Goal: Navigation & Orientation: Find specific page/section

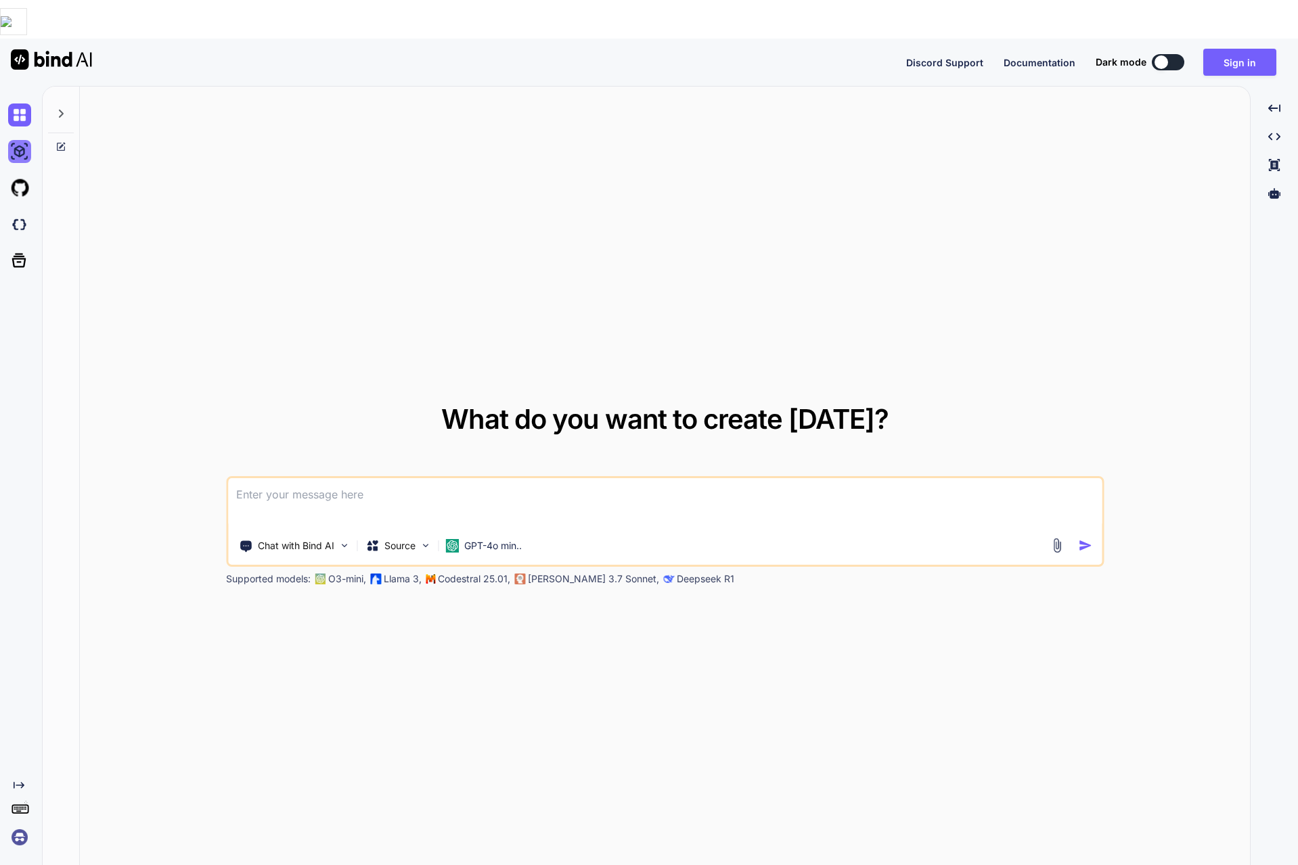
click at [19, 140] on img at bounding box center [19, 151] width 23 height 23
type textarea "x"
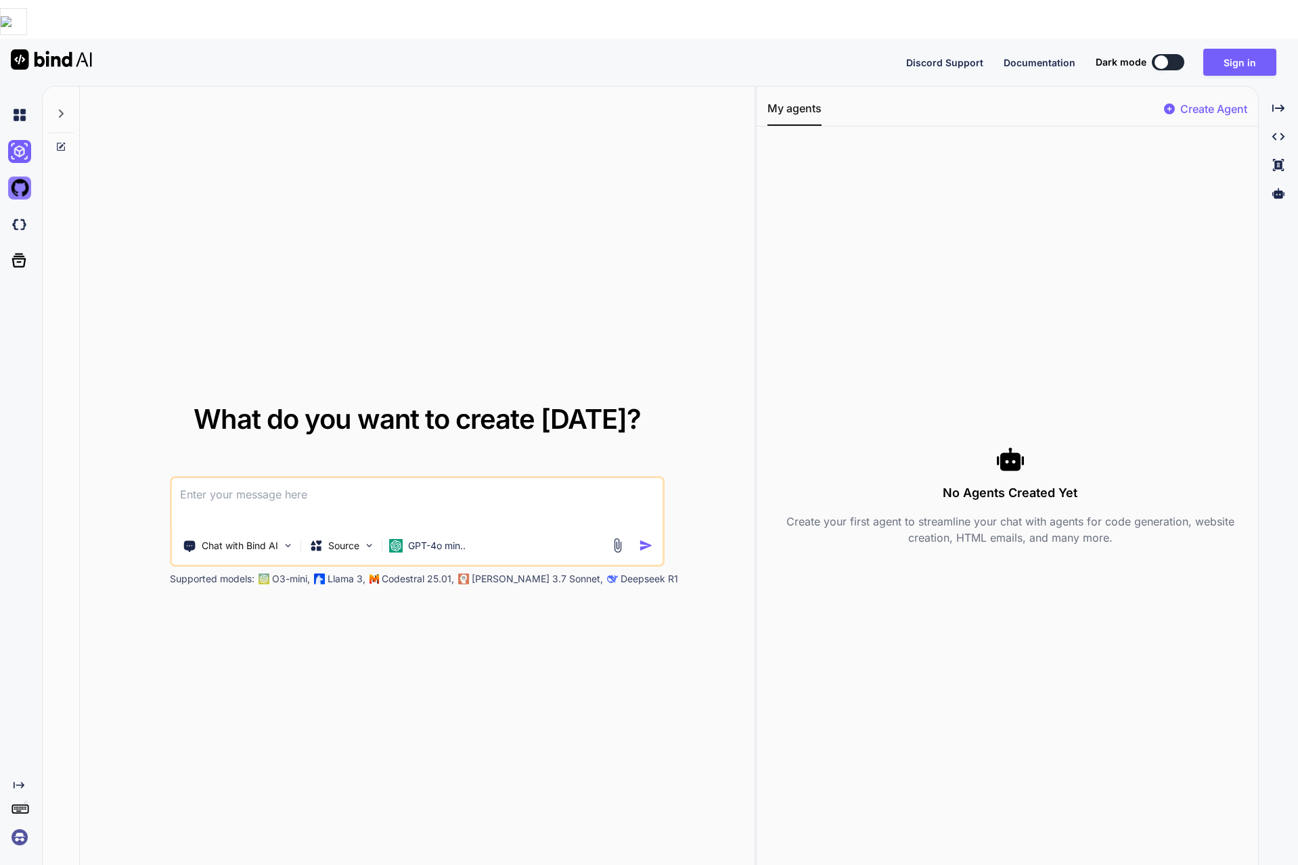
click at [23, 177] on img at bounding box center [19, 188] width 23 height 23
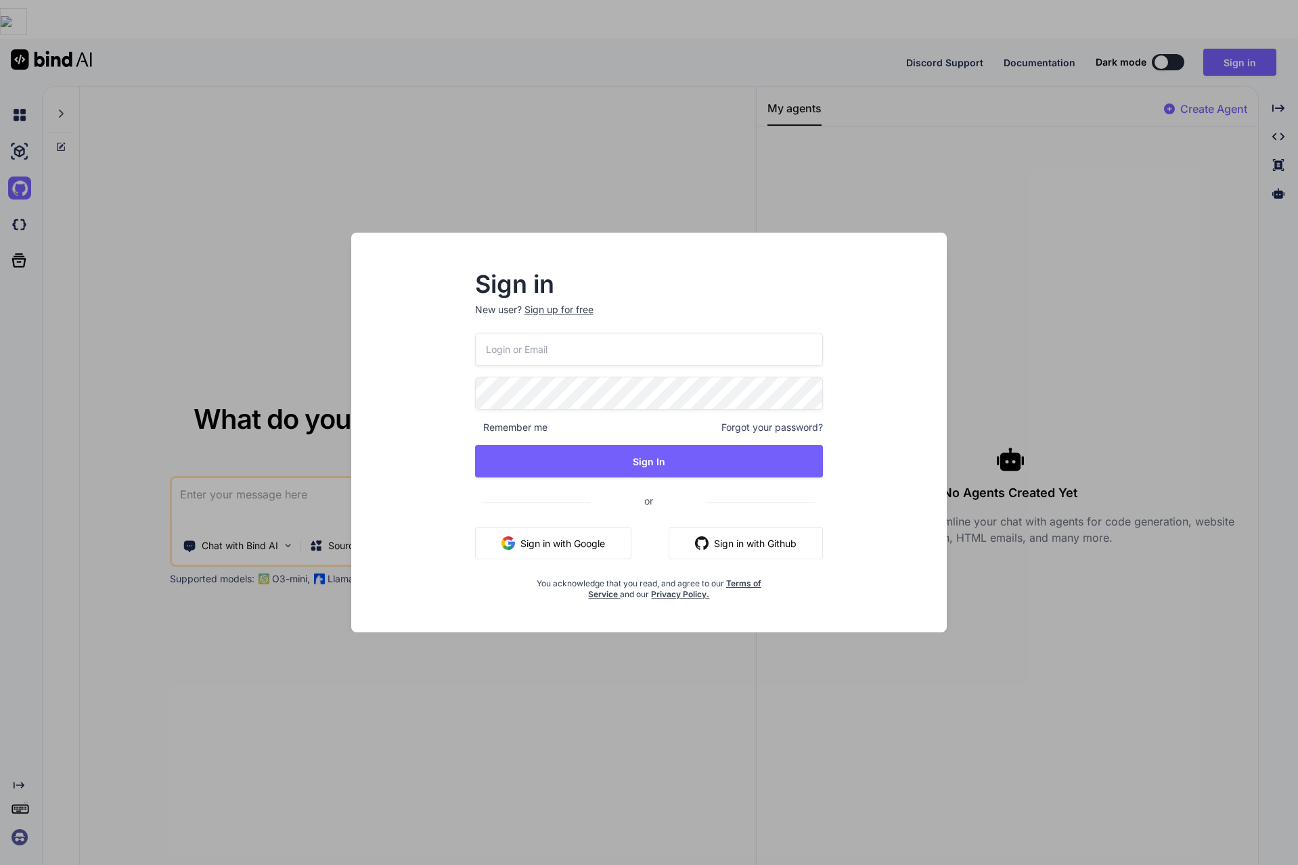
drag, startPoint x: 214, startPoint y: 328, endPoint x: 217, endPoint y: 242, distance: 86.7
click at [215, 323] on div "Sign in New user? Sign up for free Remember me Forgot your password? Sign In or…" at bounding box center [649, 432] width 1298 height 865
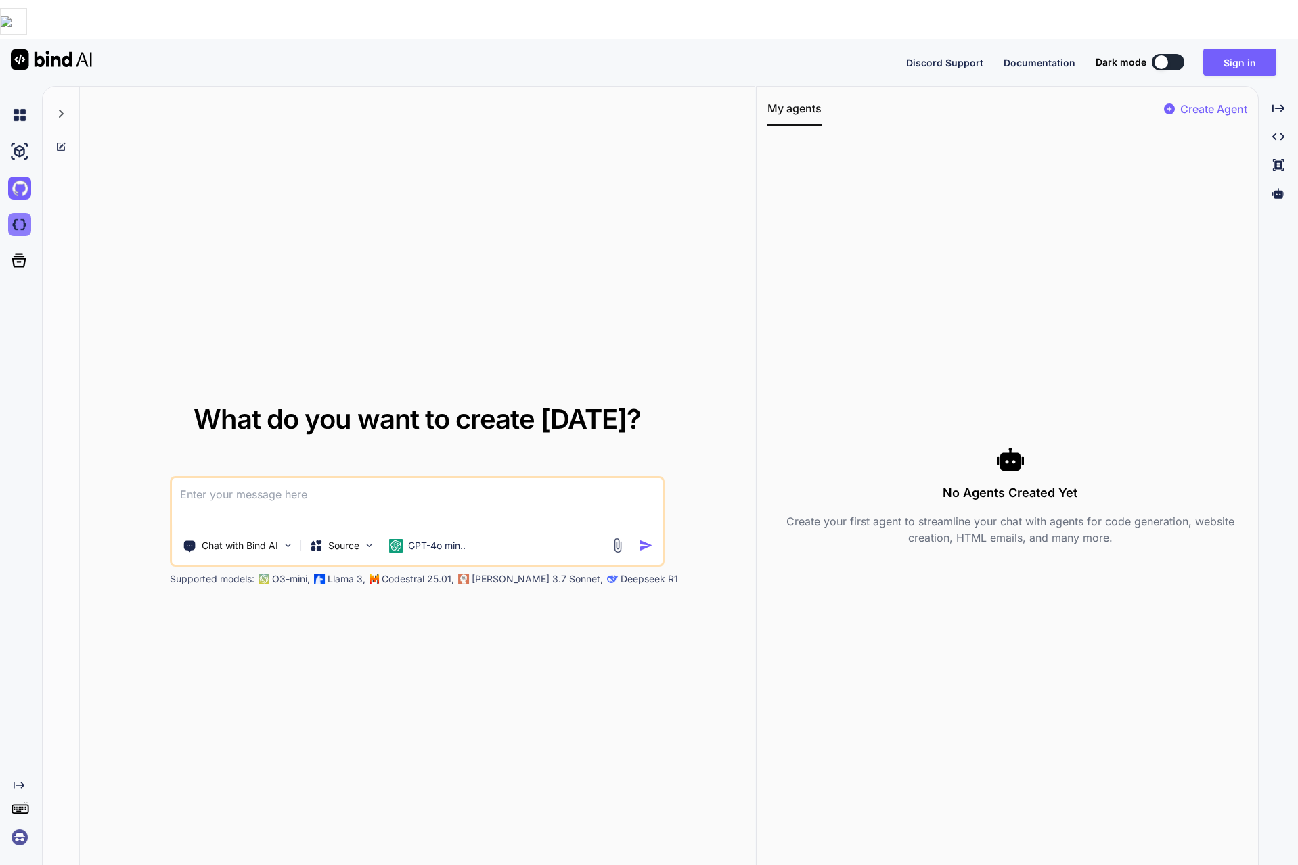
click at [16, 213] on img at bounding box center [19, 224] width 23 height 23
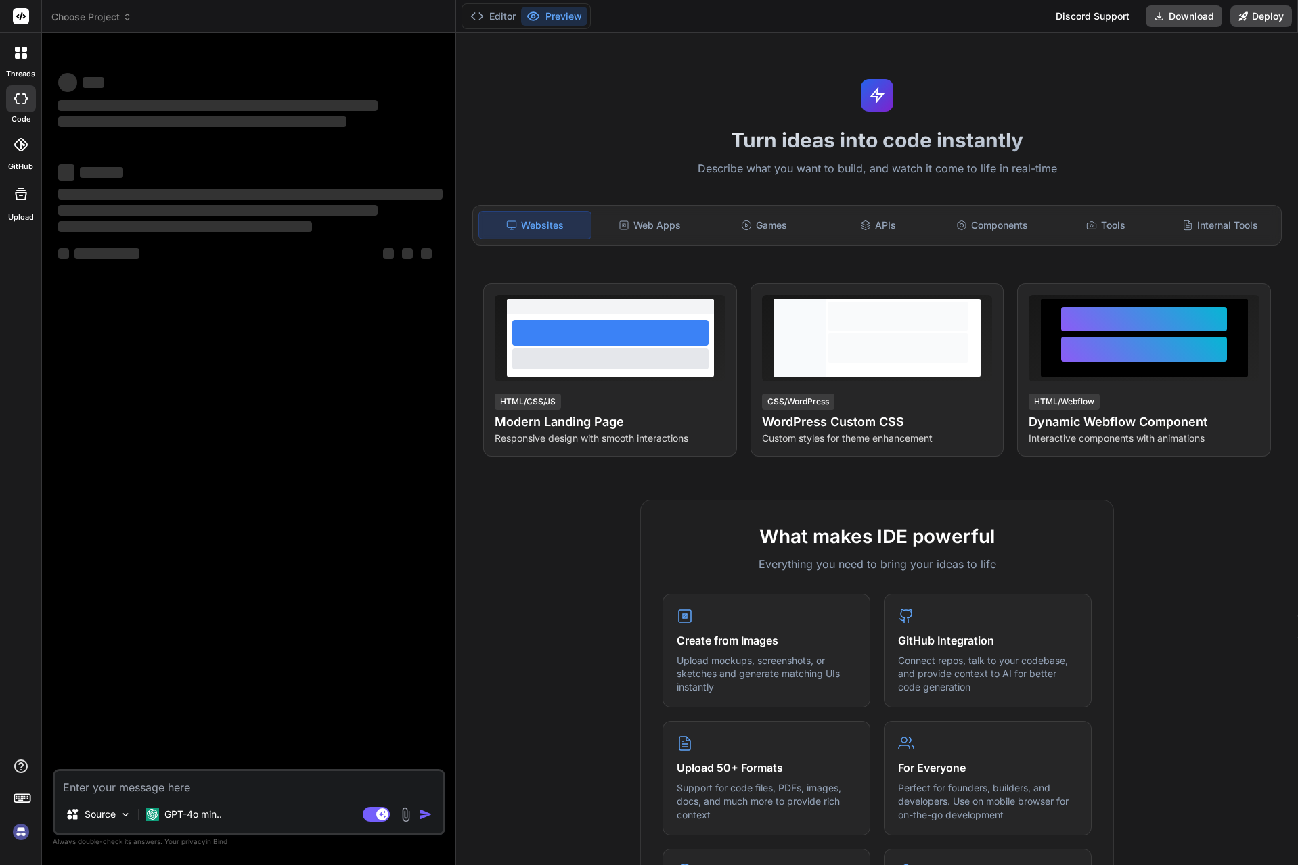
type textarea "x"
click at [876, 227] on div "APIs" at bounding box center [878, 225] width 112 height 28
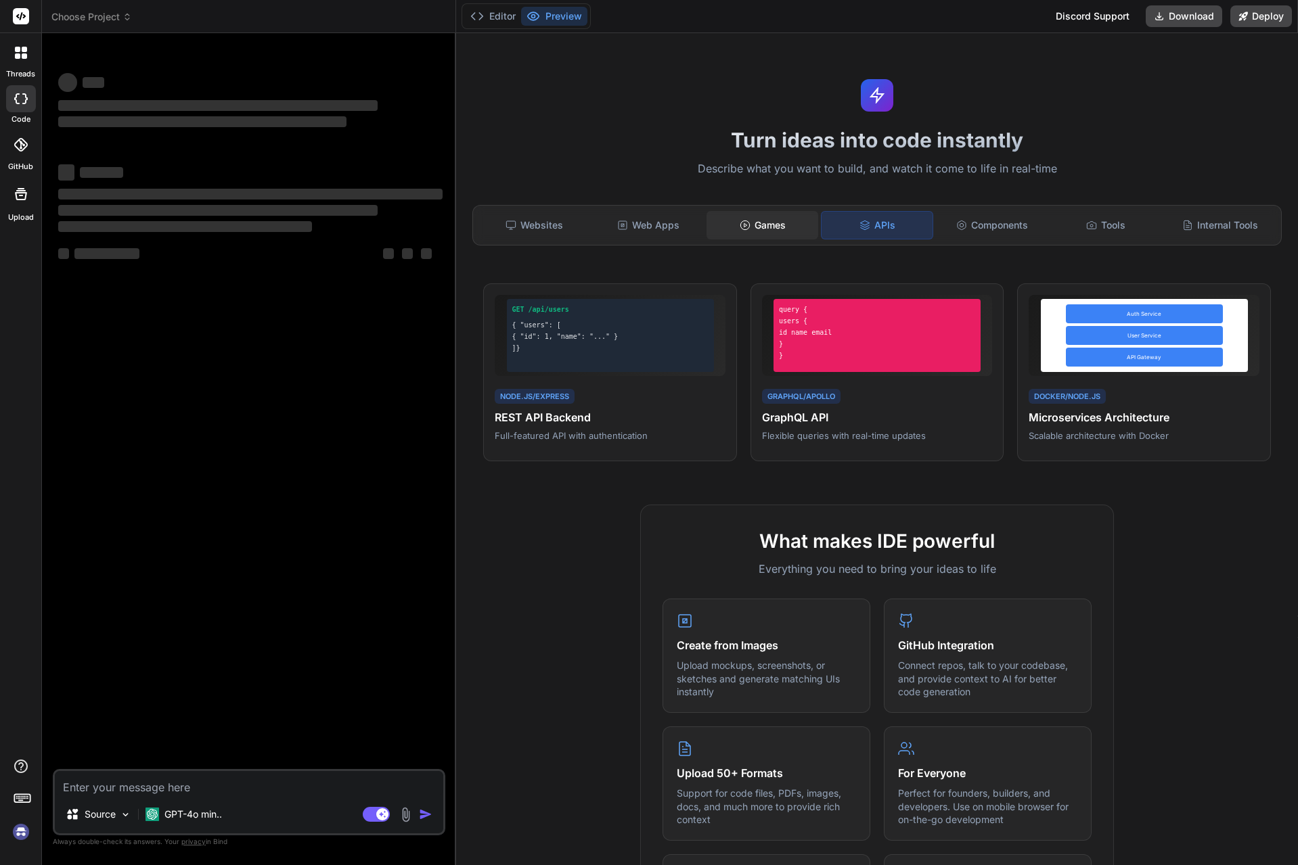
click at [758, 229] on div "Games" at bounding box center [762, 225] width 112 height 28
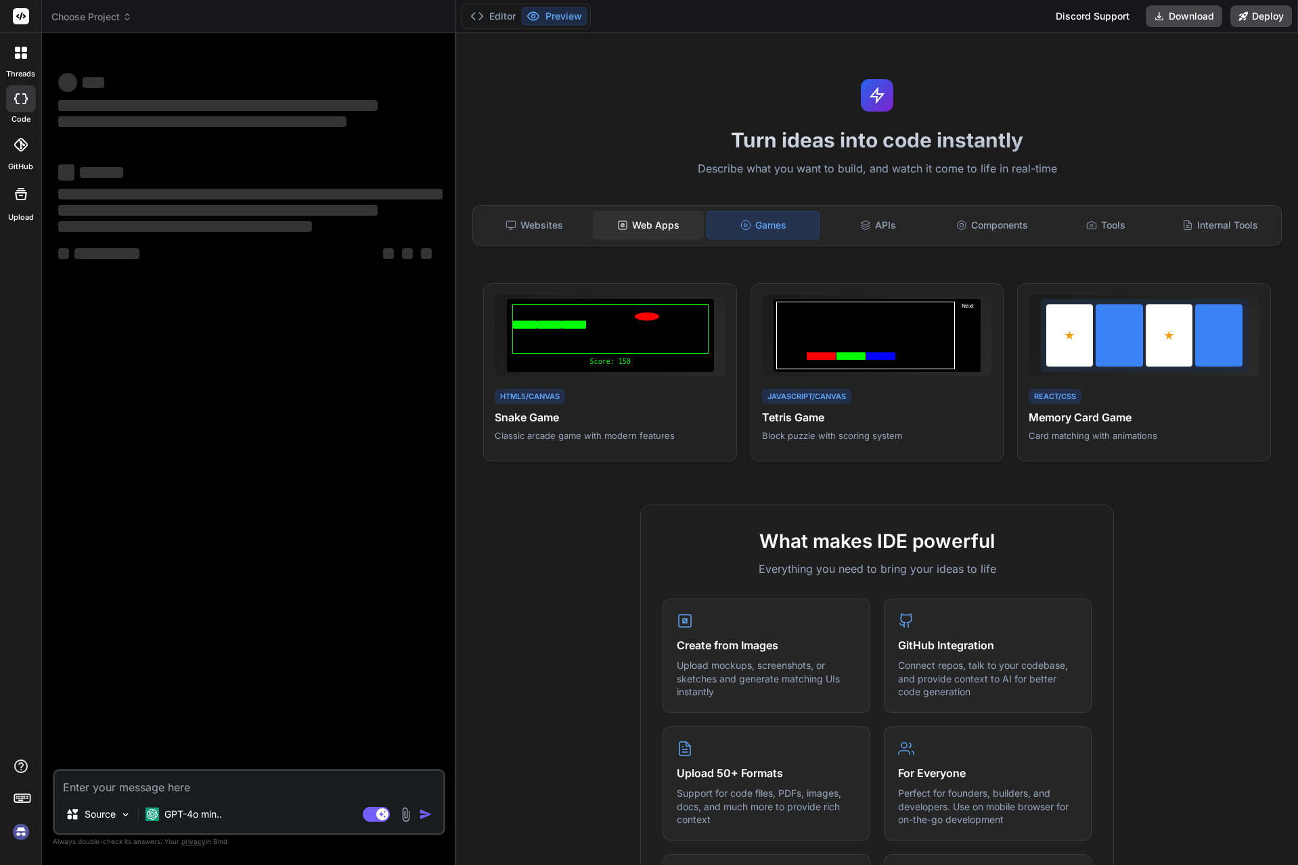
click at [667, 230] on div "Web Apps" at bounding box center [649, 225] width 112 height 28
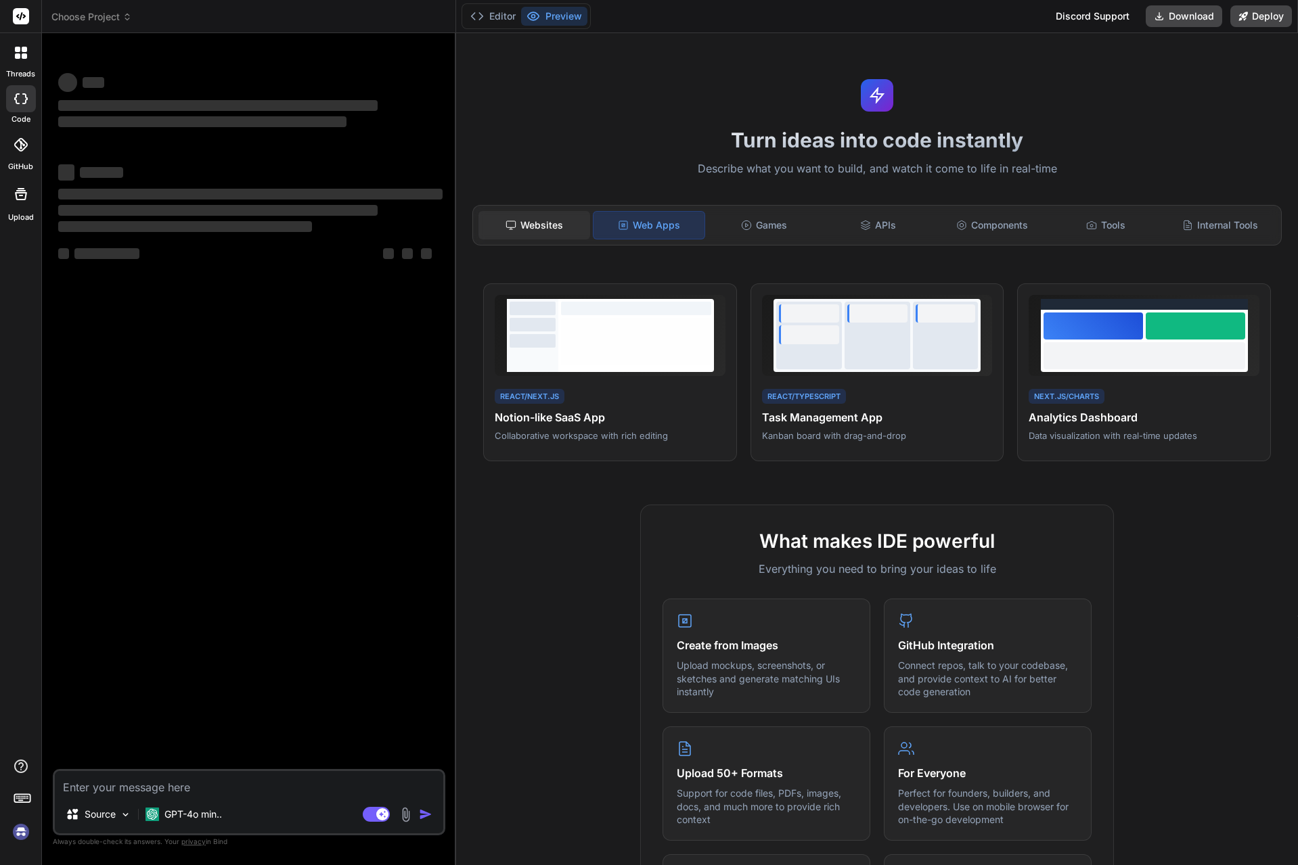
drag, startPoint x: 529, startPoint y: 215, endPoint x: 537, endPoint y: 218, distance: 8.2
click at [533, 217] on div "Websites" at bounding box center [534, 225] width 112 height 28
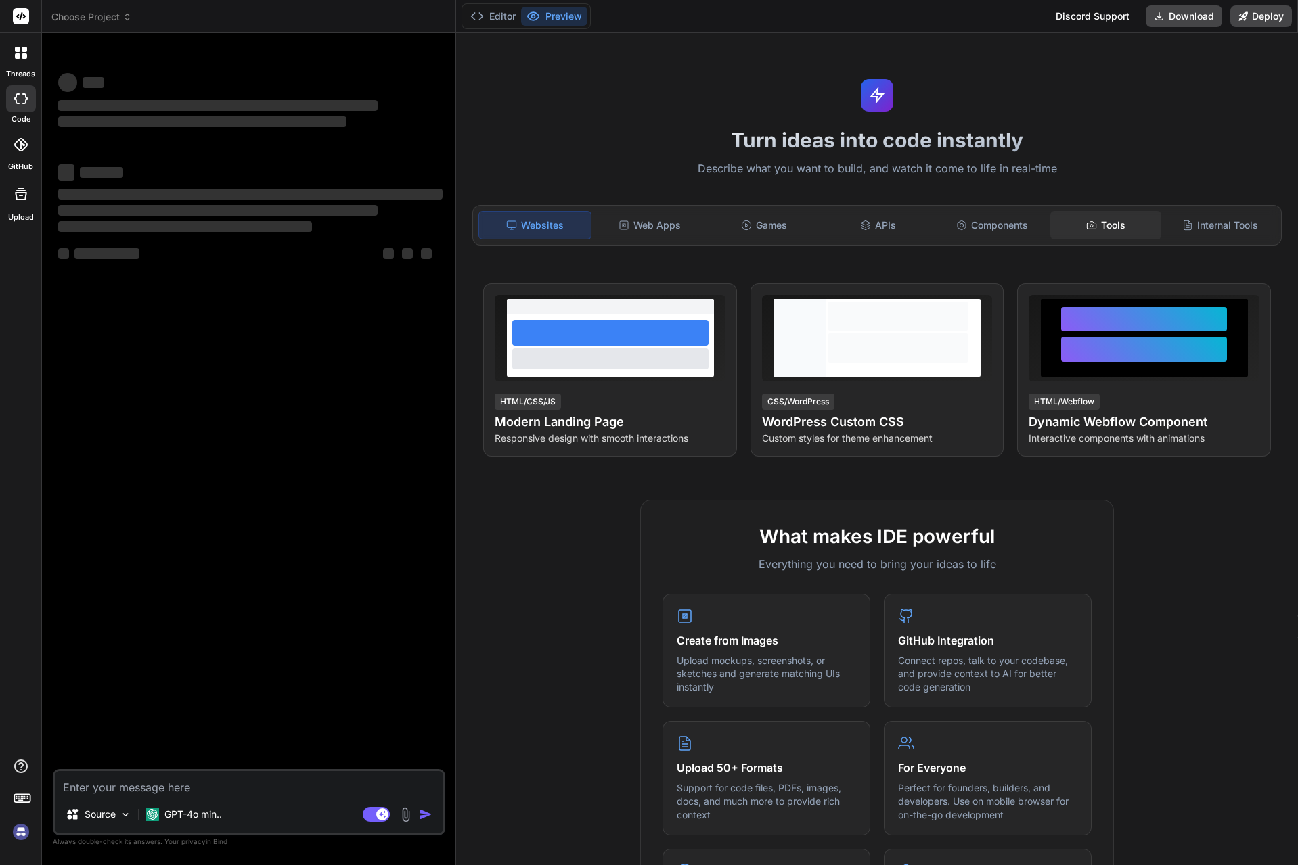
drag, startPoint x: 1000, startPoint y: 225, endPoint x: 1119, endPoint y: 225, distance: 118.4
click at [1011, 226] on div "Components" at bounding box center [992, 225] width 112 height 28
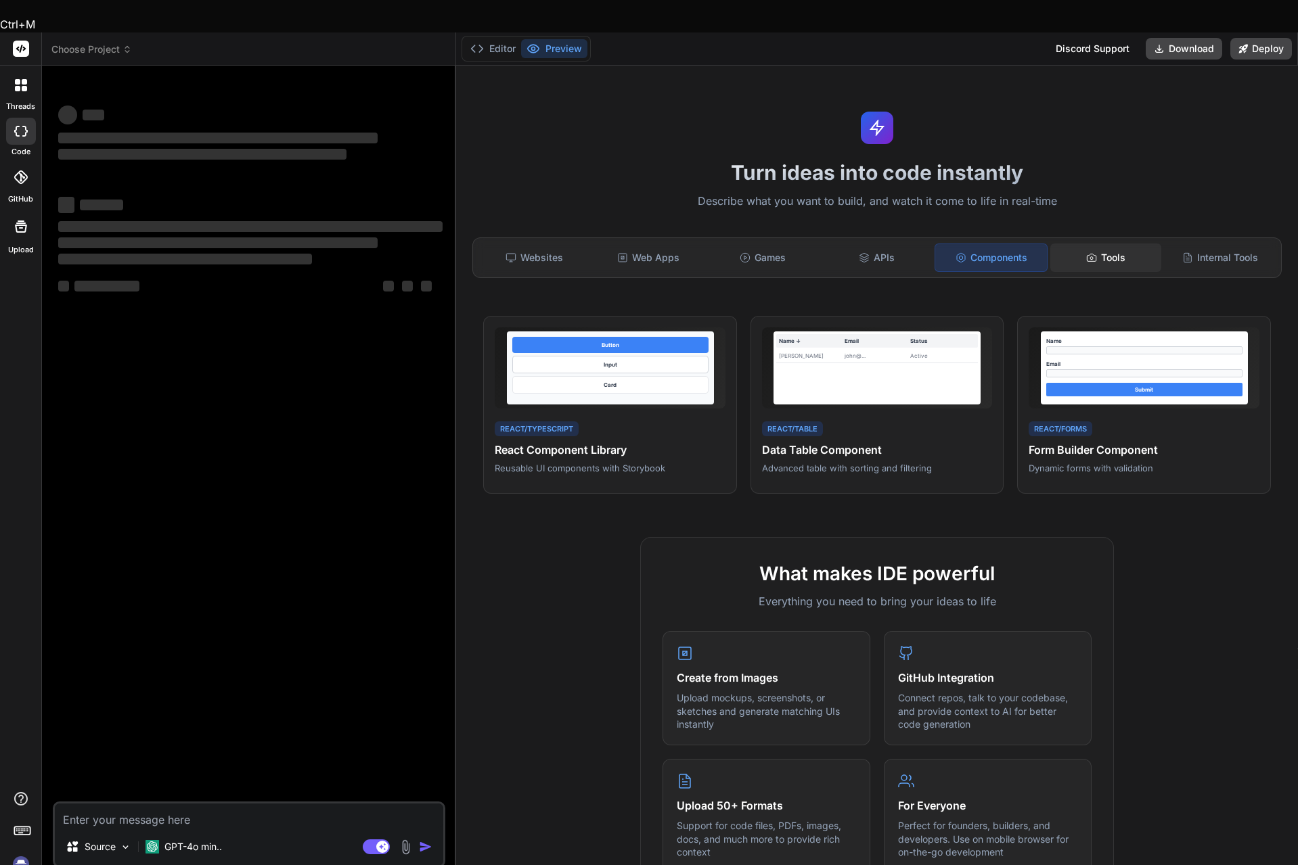
drag, startPoint x: 1119, startPoint y: 225, endPoint x: 1179, endPoint y: 224, distance: 60.9
click at [1121, 244] on div "Tools" at bounding box center [1106, 258] width 112 height 28
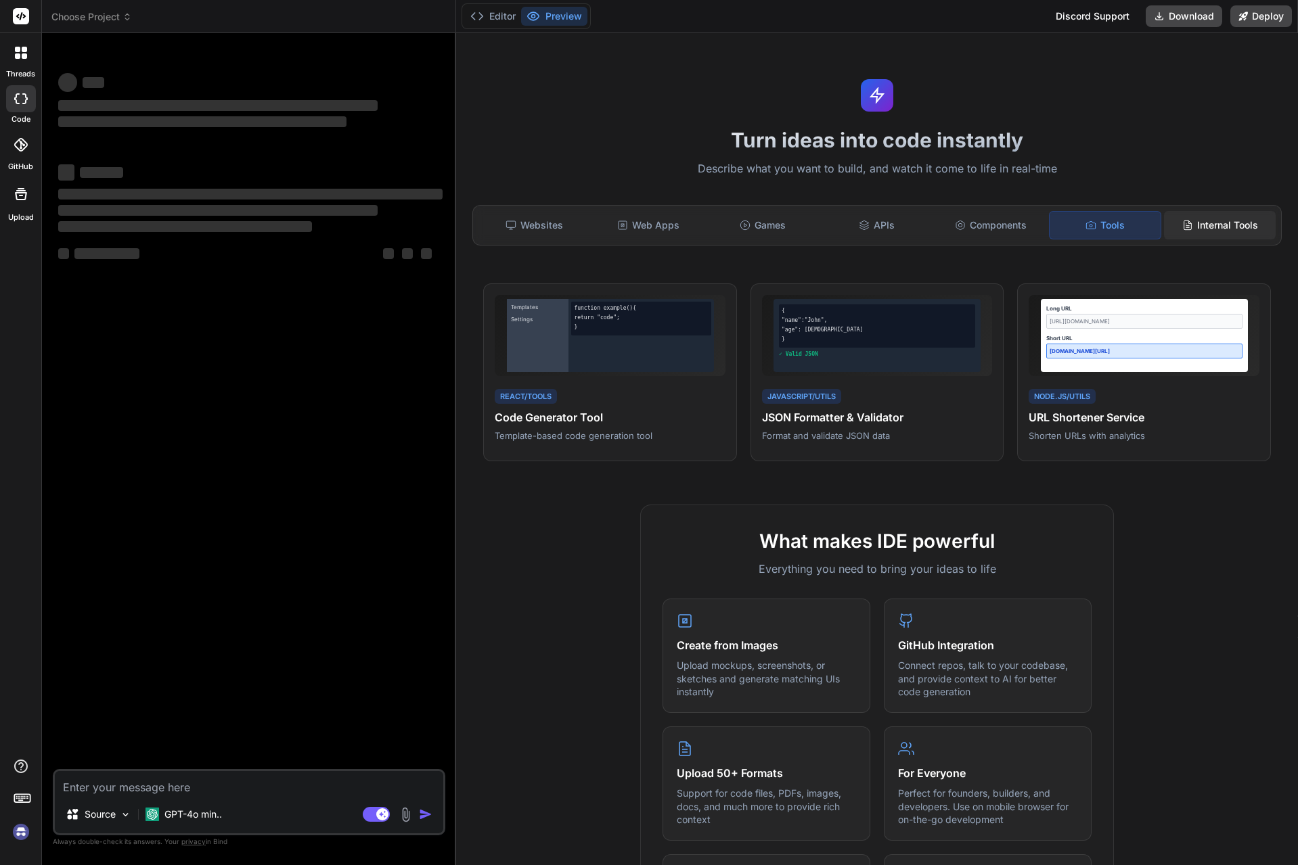
click at [1211, 224] on div "Internal Tools" at bounding box center [1220, 225] width 112 height 28
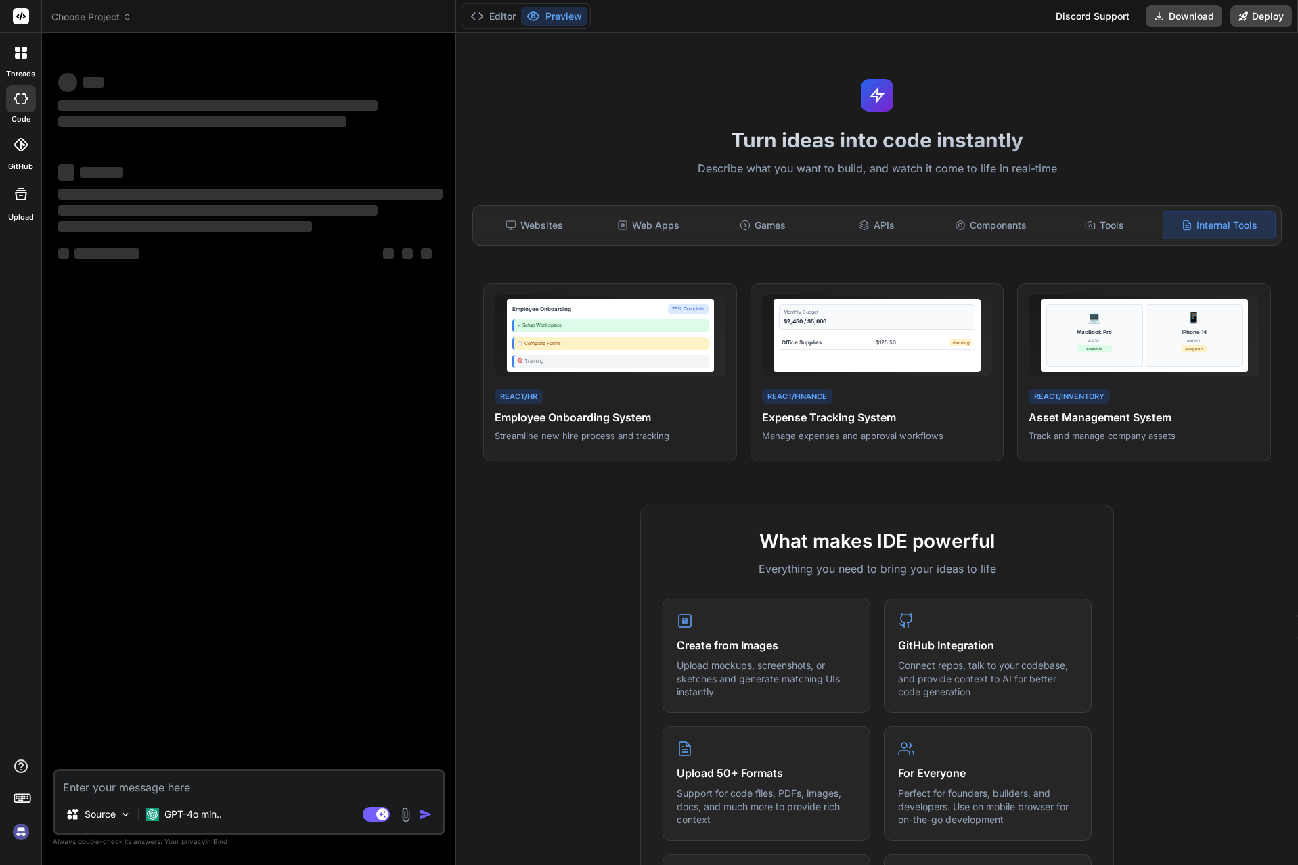
click at [111, 376] on div "‌ ‌ ‌ ‌ ‌ ‌ ‌ ‌ ‌ ‌ ‌ ‌ ‌ ‌" at bounding box center [250, 406] width 390 height 725
click at [22, 141] on icon at bounding box center [21, 145] width 14 height 14
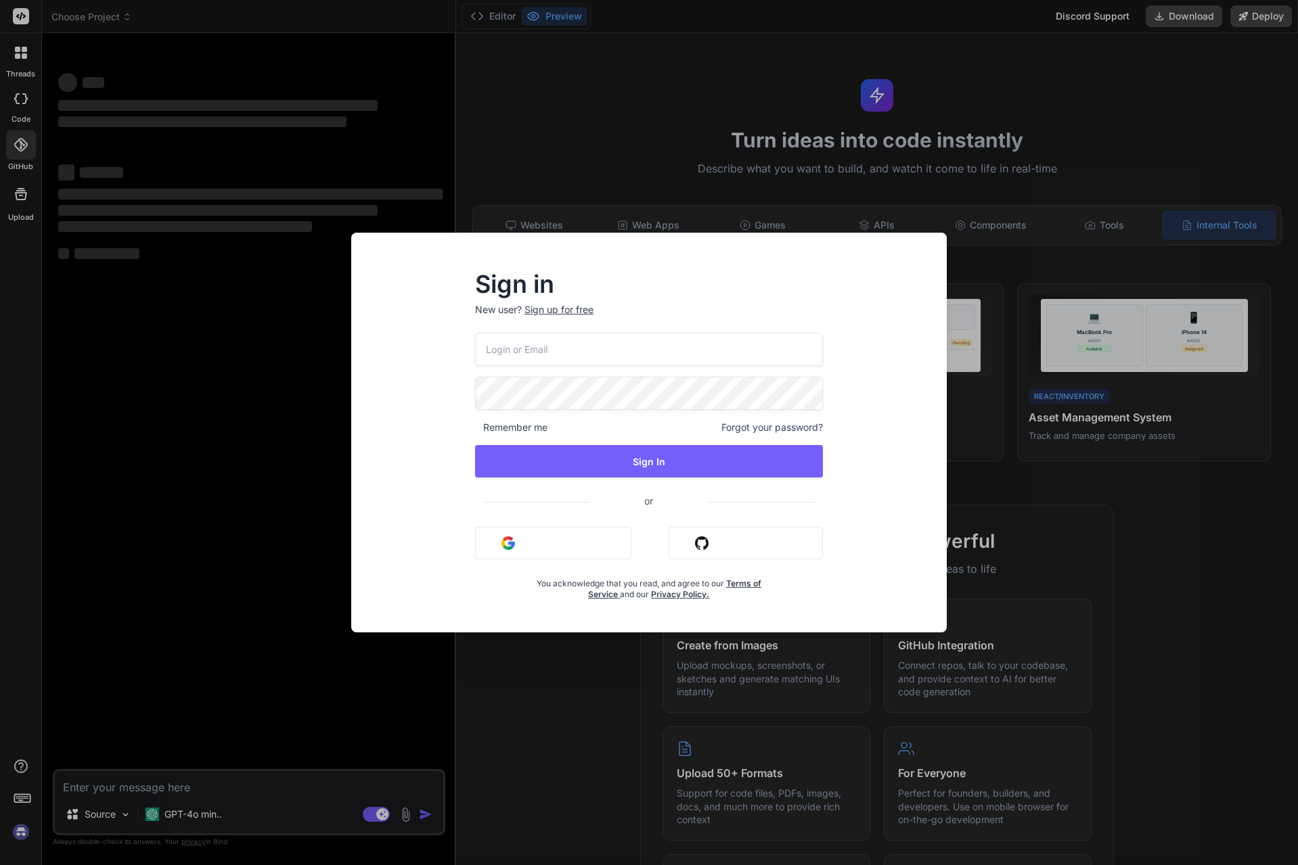
click at [1, 212] on div "Sign in New user? Sign up for free Remember me Forgot your password? Sign In or…" at bounding box center [649, 432] width 1298 height 865
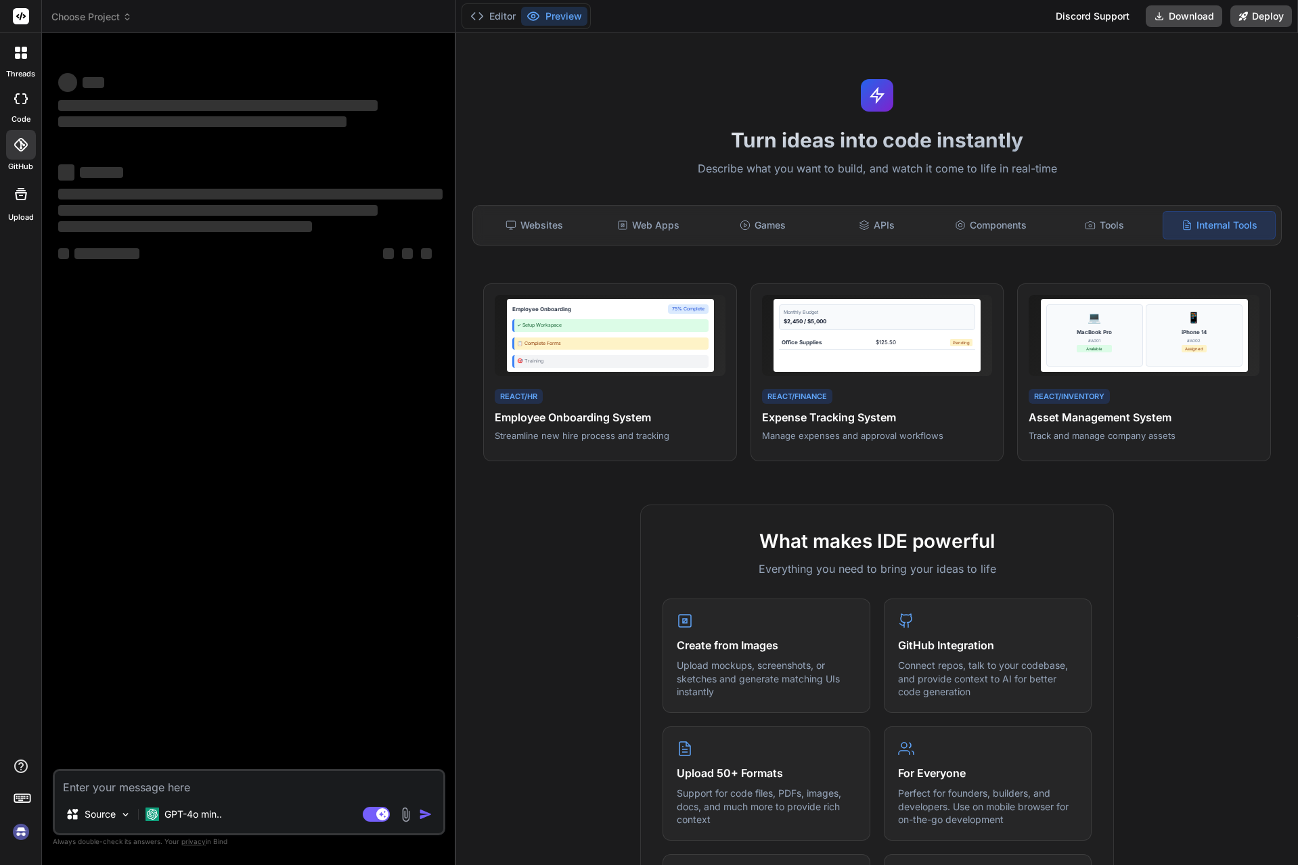
click at [15, 200] on icon at bounding box center [21, 194] width 16 height 16
click at [18, 801] on rect at bounding box center [20, 801] width 5 height 1
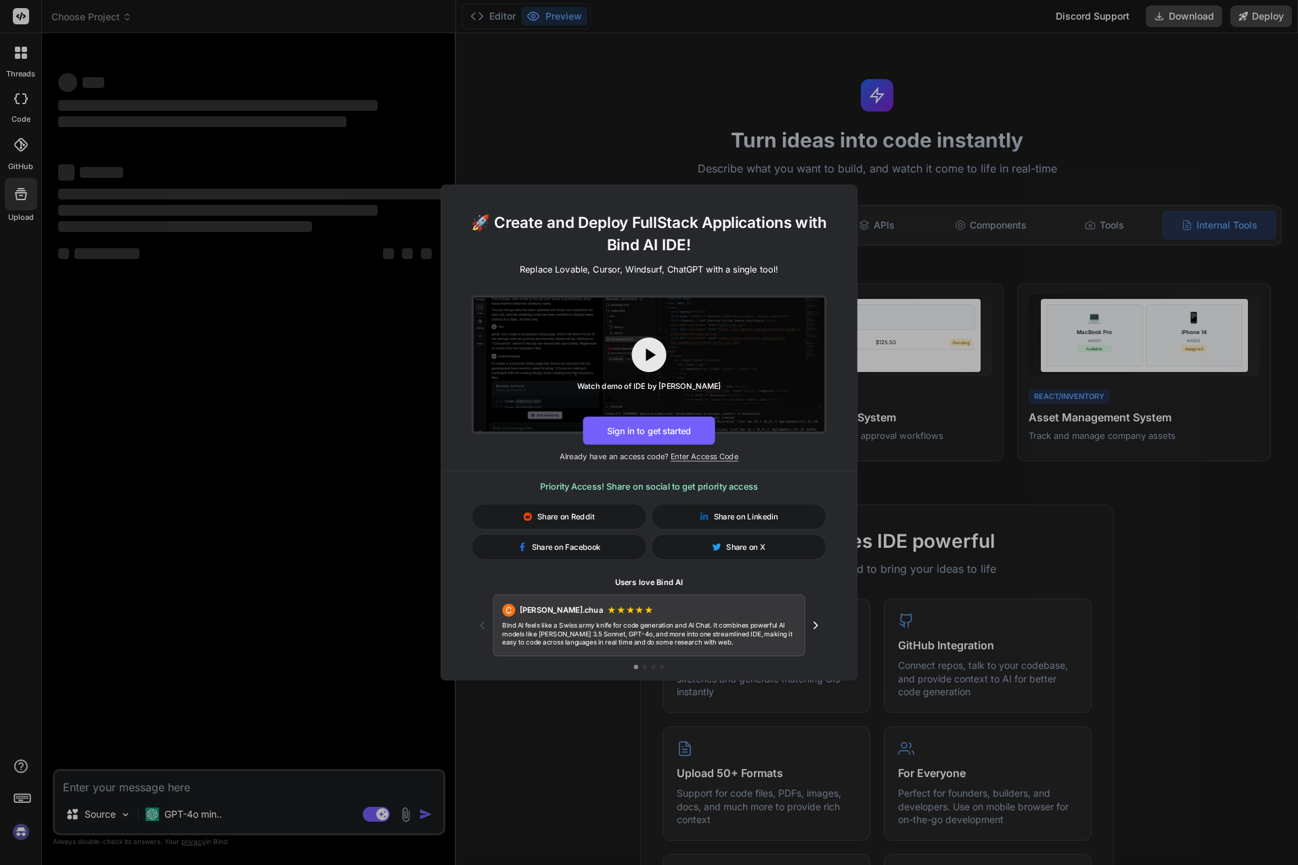
click at [244, 431] on div "🚀 Create and Deploy FullStack Applications with Bind AI IDE! Replace Lovable, C…" at bounding box center [649, 432] width 1298 height 865
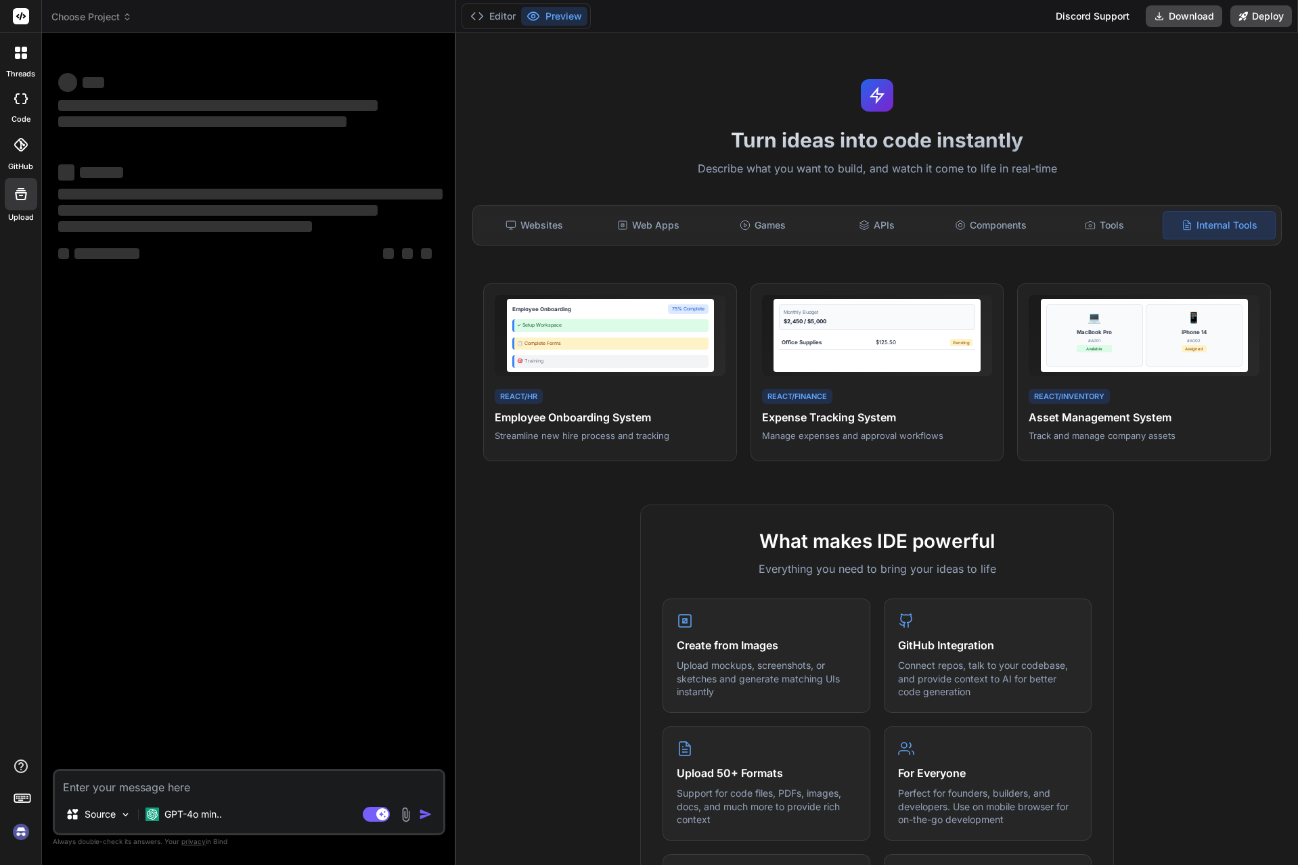
click at [27, 18] on rect at bounding box center [21, 16] width 16 height 16
click at [18, 16] on icon at bounding box center [21, 16] width 16 height 16
click at [15, 55] on icon at bounding box center [21, 53] width 12 height 12
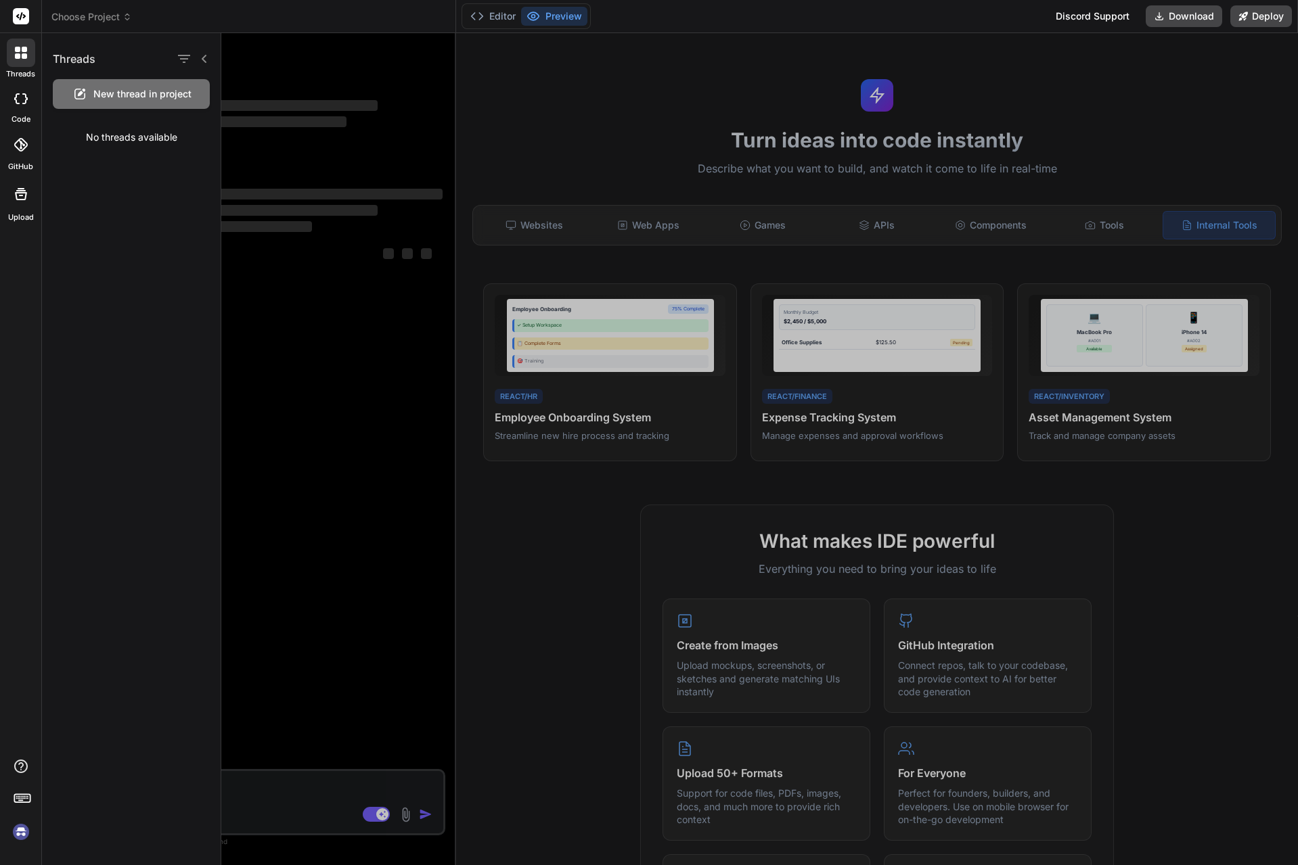
click at [116, 146] on div "No threads available" at bounding box center [131, 137] width 179 height 35
click at [319, 321] on div at bounding box center [759, 449] width 1077 height 832
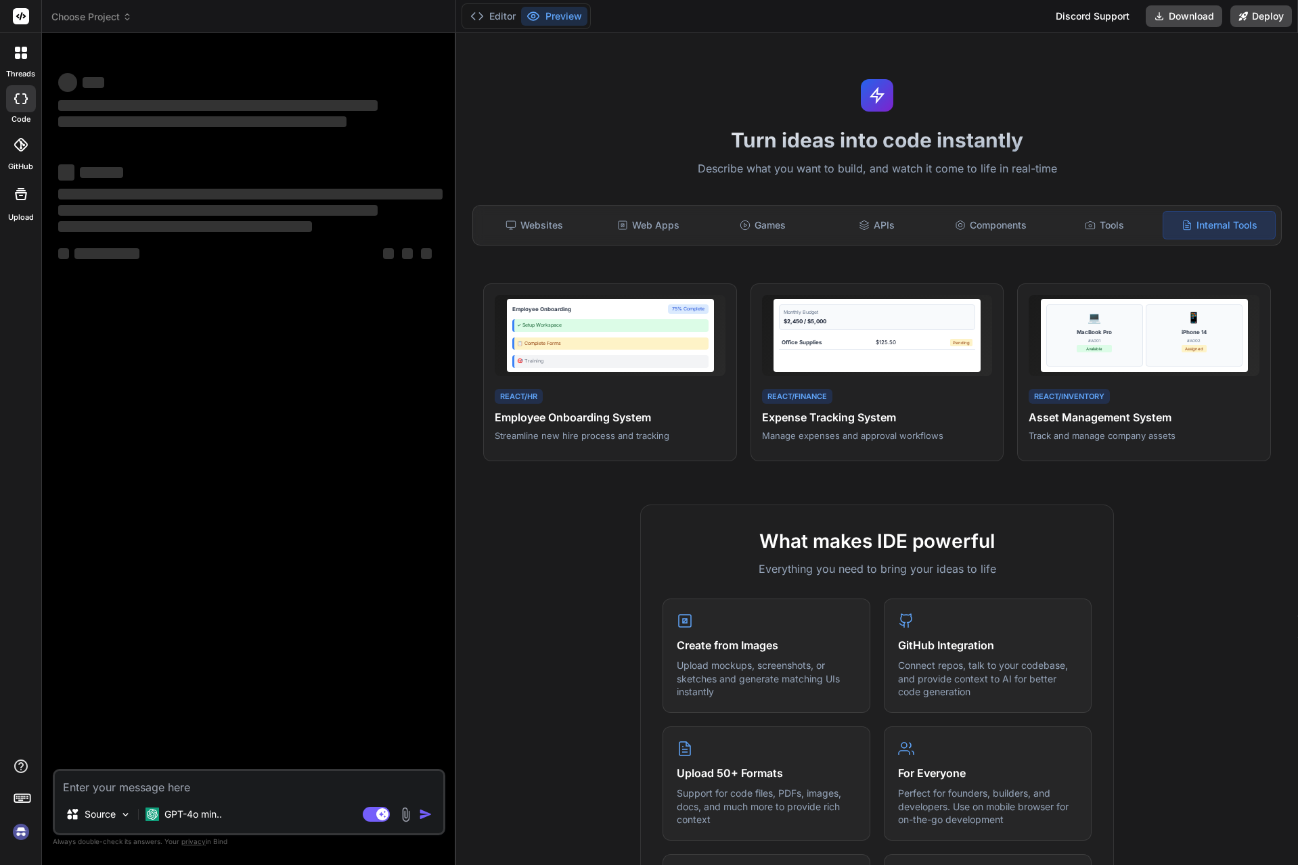
click at [127, 9] on header "Choose Project Created with Pixso." at bounding box center [249, 16] width 414 height 33
click at [118, 16] on span "Choose Project" at bounding box center [91, 17] width 81 height 14
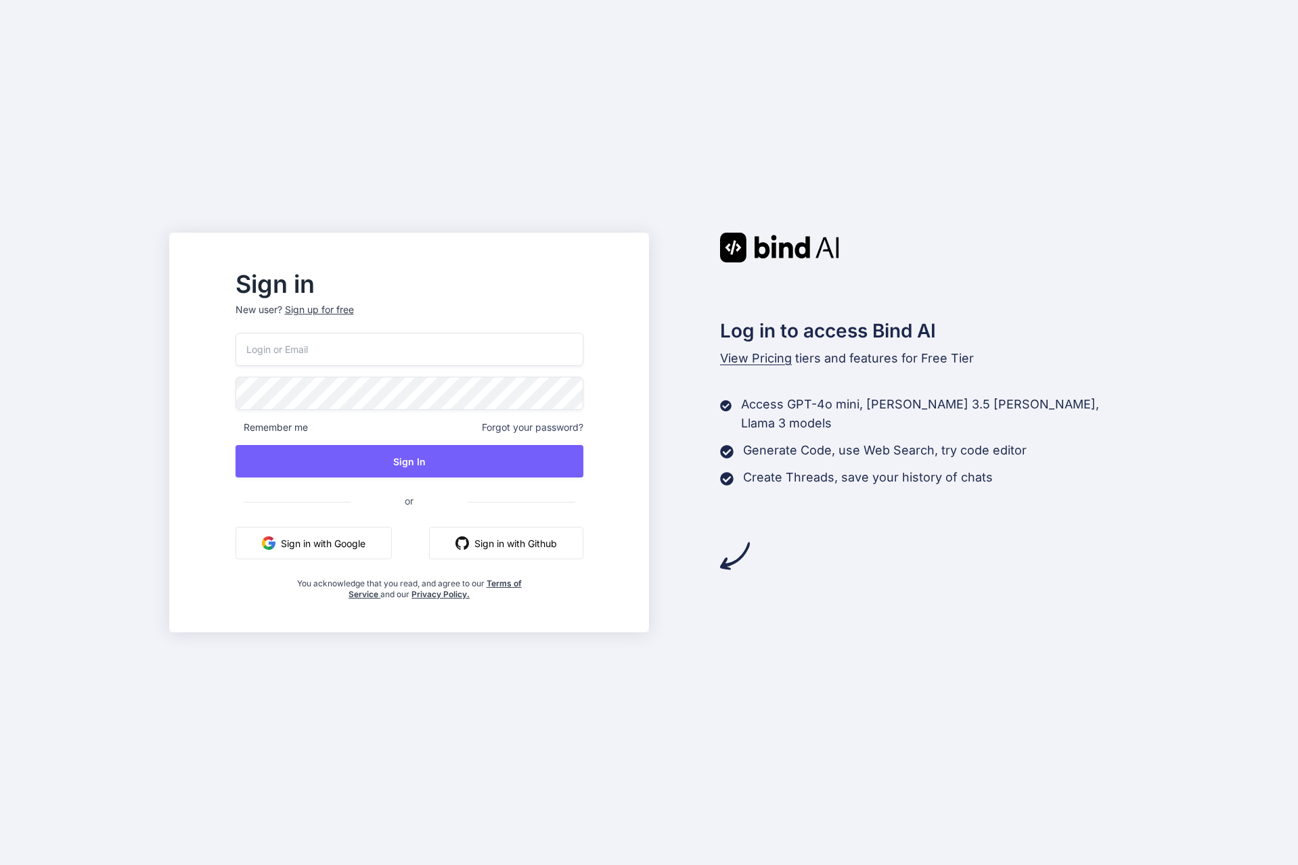
click at [411, 112] on div "Sign in New user? Sign up for free Remember me Forgot your password? Sign In or…" at bounding box center [649, 432] width 1298 height 865
